Goal: Information Seeking & Learning: Learn about a topic

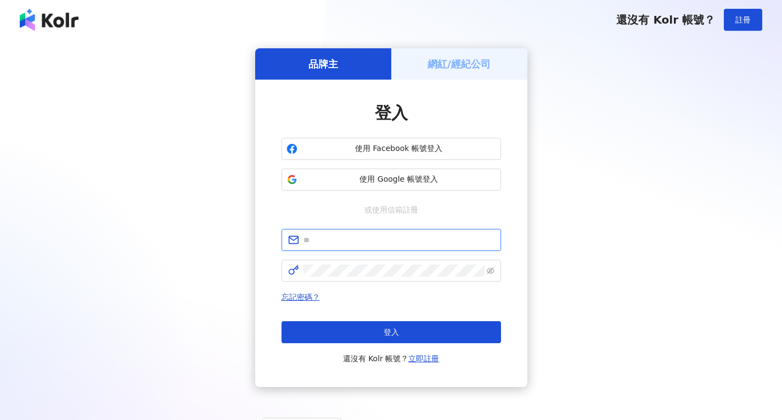
type input "**********"
click at [425, 333] on button "登入" at bounding box center [392, 332] width 220 height 22
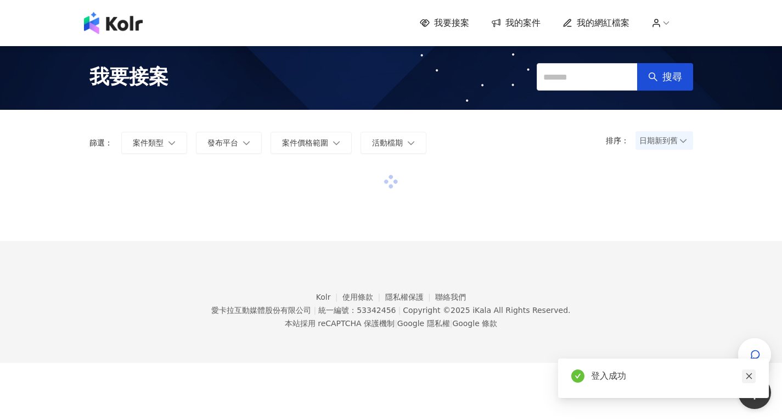
click at [745, 376] on link at bounding box center [749, 376] width 14 height 14
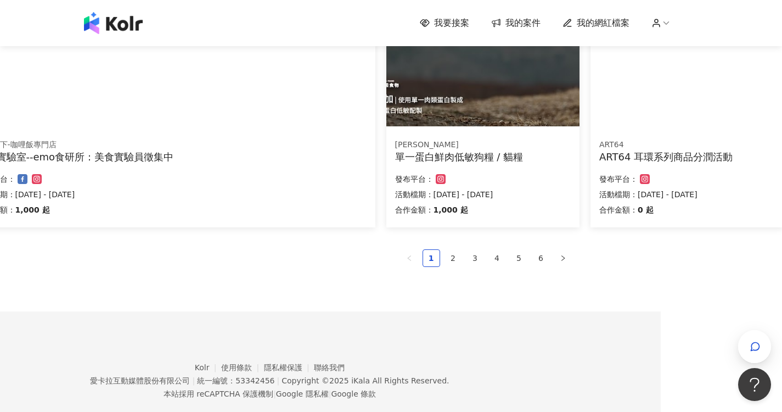
scroll to position [712, 121]
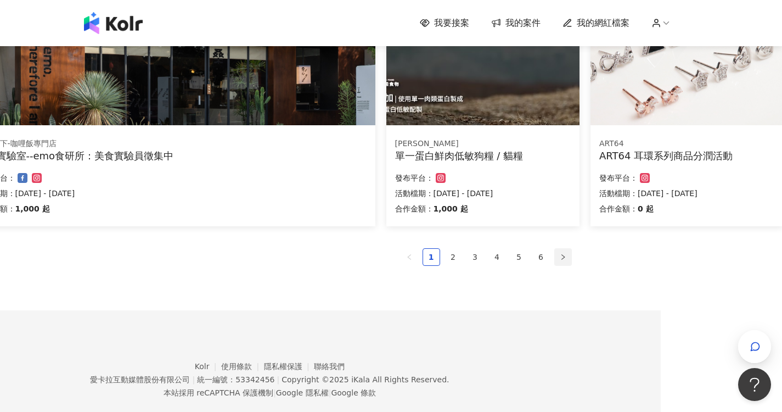
click at [567, 258] on button "button" at bounding box center [563, 257] width 18 height 18
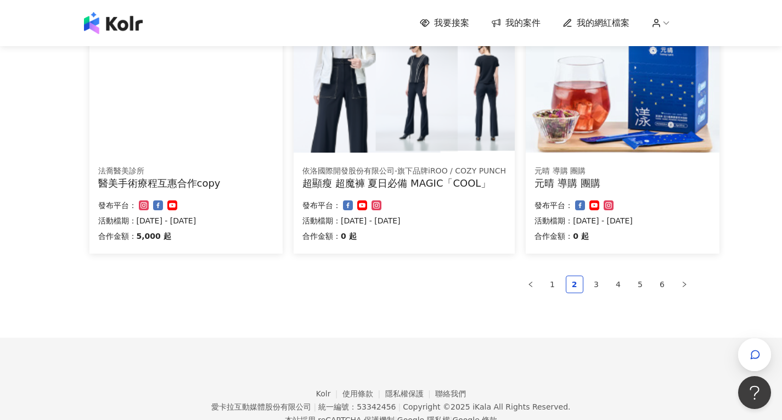
scroll to position [690, 0]
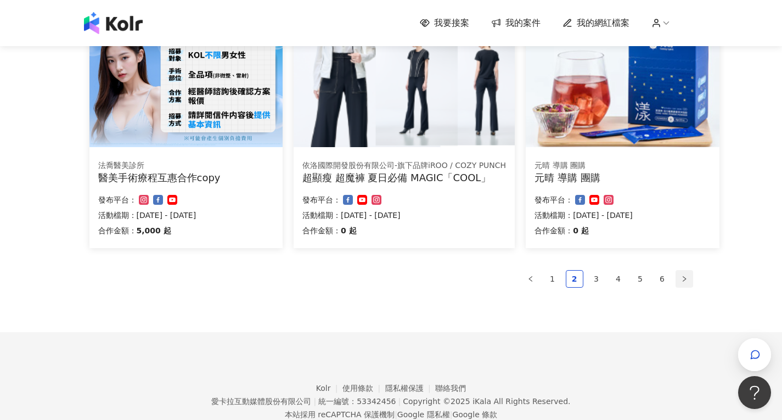
click at [677, 283] on button "button" at bounding box center [685, 279] width 18 height 18
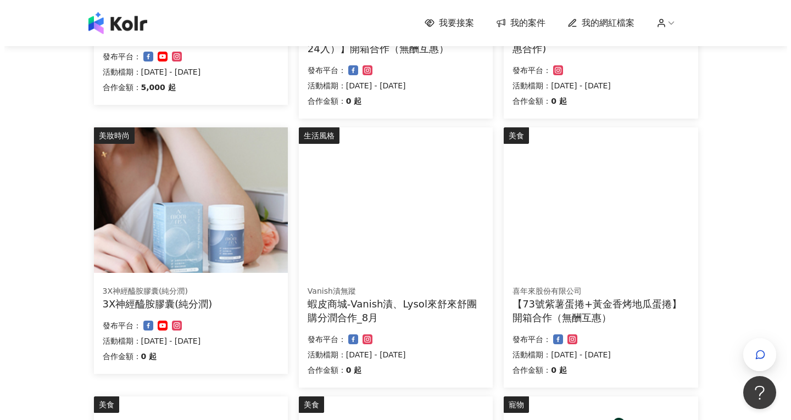
scroll to position [196, 0]
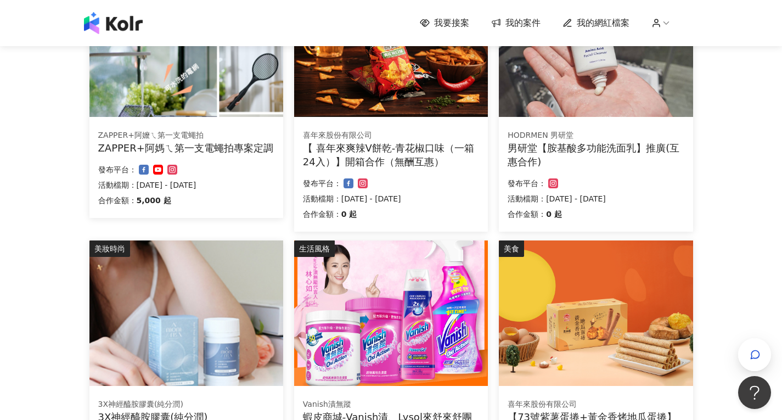
click at [178, 141] on div "ZAPPER+阿嬤ㄟ第一支電蠅拍 ZAPPER+阿媽ㄟ第一支電蠅拍專案定調" at bounding box center [186, 142] width 176 height 25
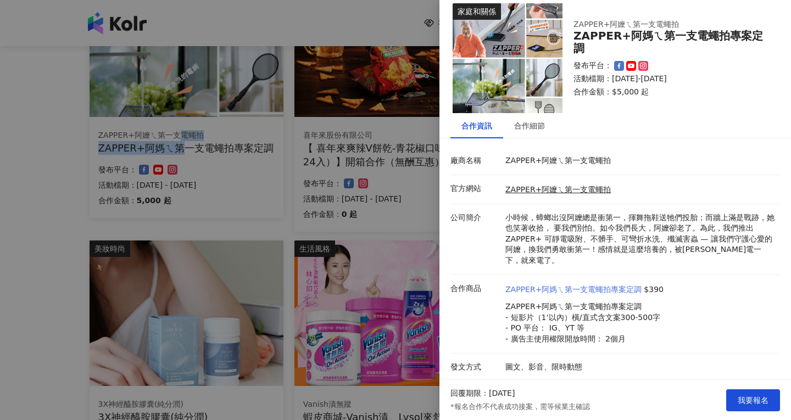
scroll to position [10, 0]
click at [70, 116] on div at bounding box center [395, 210] width 791 height 420
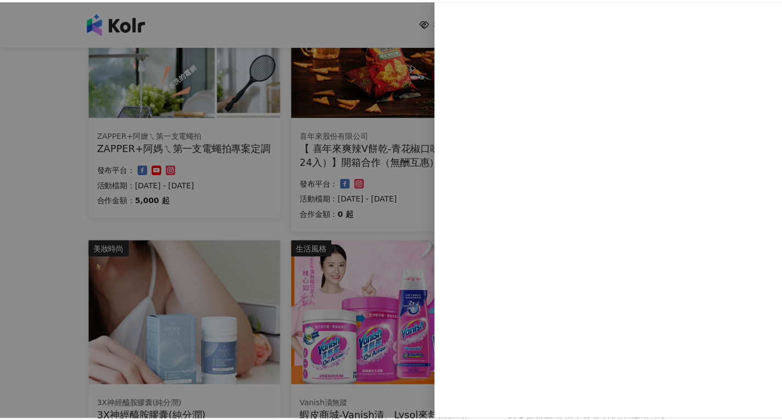
scroll to position [0, 0]
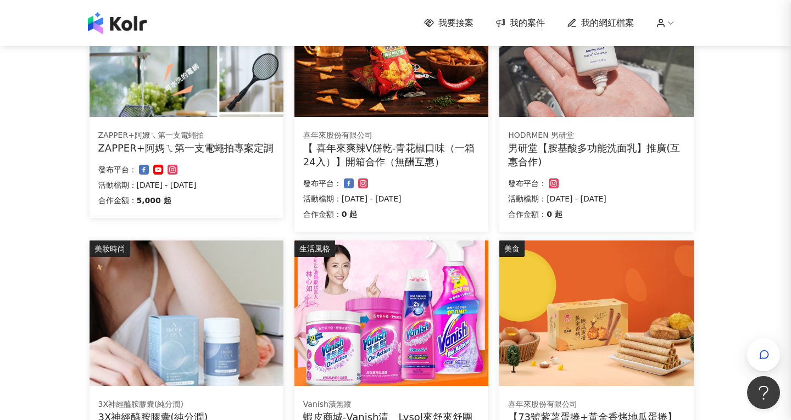
click at [55, 155] on div at bounding box center [395, 210] width 791 height 420
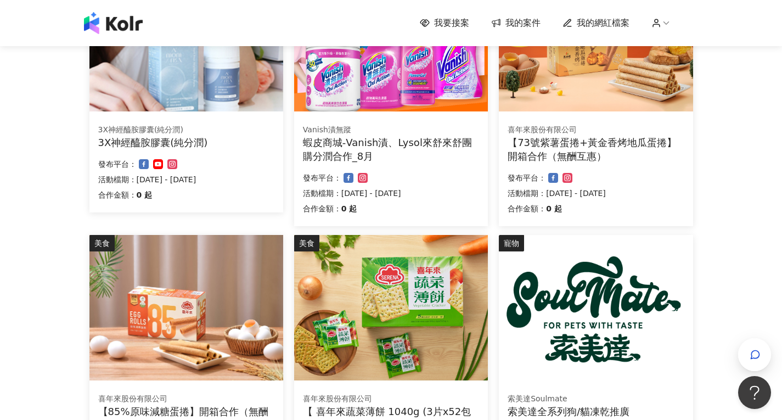
scroll to position [690, 0]
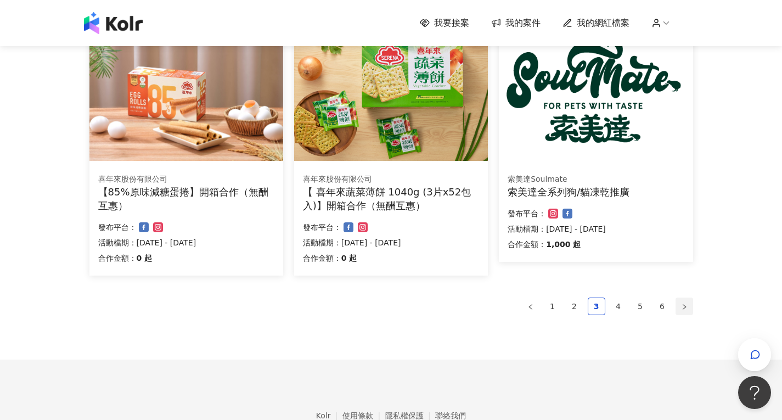
click at [678, 304] on button "button" at bounding box center [685, 307] width 18 height 18
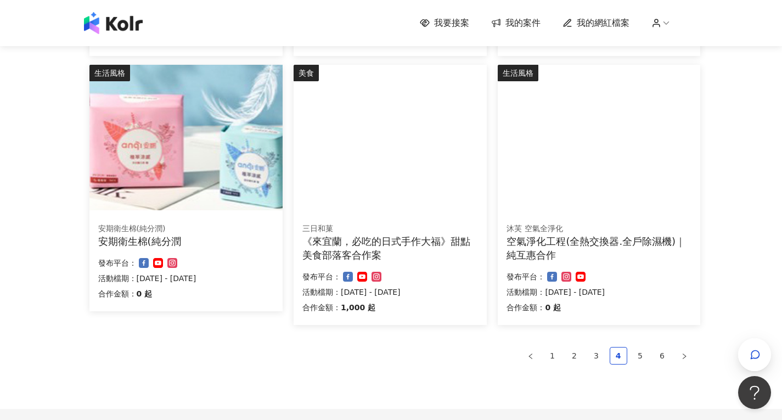
scroll to position [745, 0]
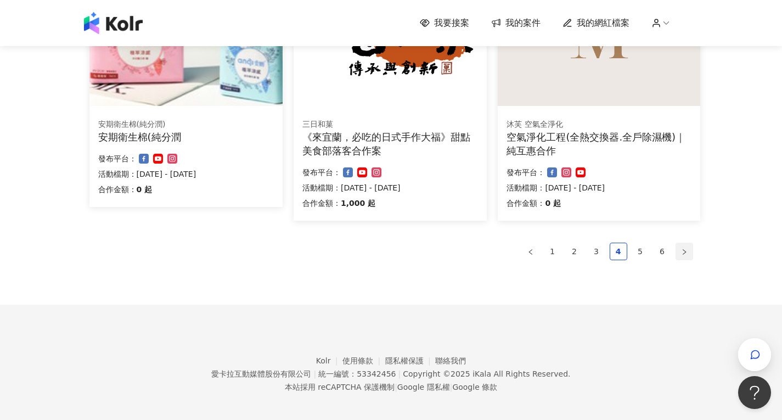
click at [683, 251] on icon "right" at bounding box center [684, 252] width 7 height 7
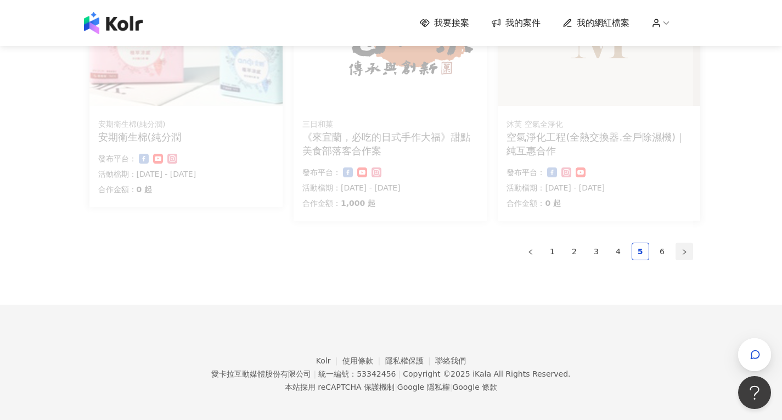
click at [685, 250] on icon "right" at bounding box center [684, 252] width 7 height 7
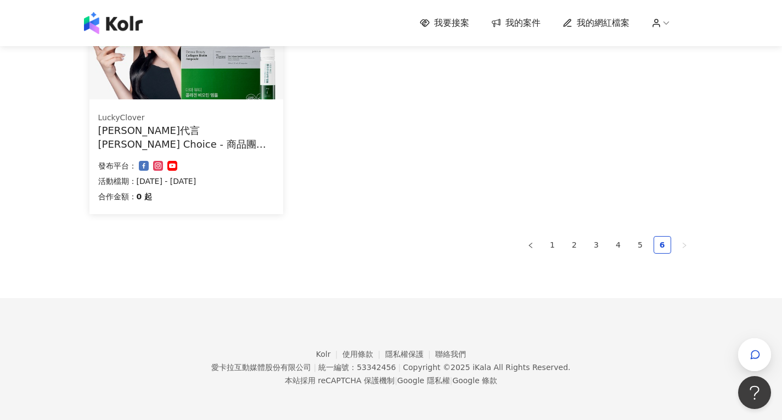
scroll to position [214, 0]
